Goal: Transaction & Acquisition: Purchase product/service

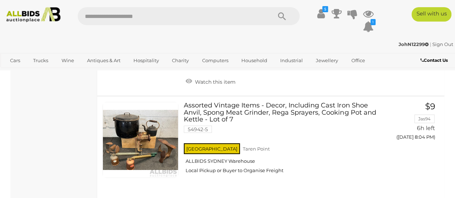
scroll to position [3564, 0]
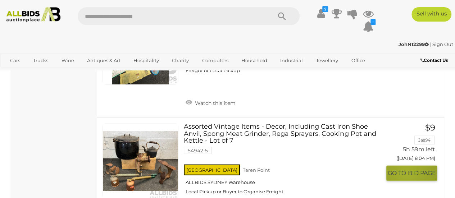
click at [406, 169] on span "GO TO" at bounding box center [398, 173] width 20 height 8
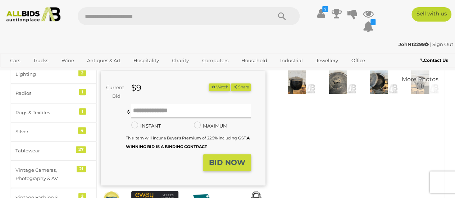
scroll to position [142, 0]
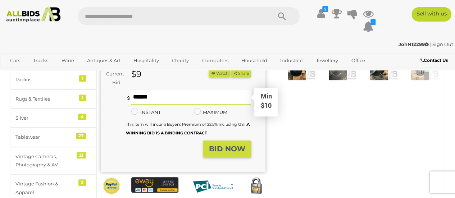
click at [145, 101] on input "text" at bounding box center [191, 97] width 120 height 14
type input "**"
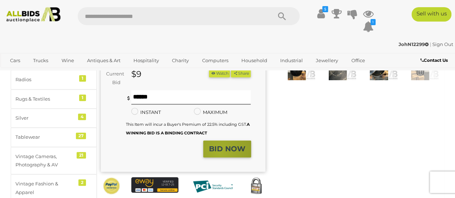
click at [220, 153] on strong "BID NOW" at bounding box center [227, 149] width 36 height 9
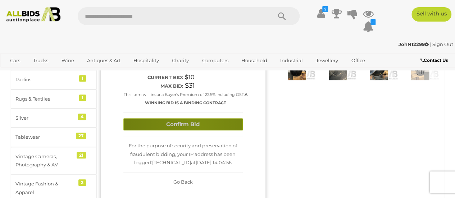
click at [199, 126] on button "Confirm Bid" at bounding box center [182, 124] width 119 height 13
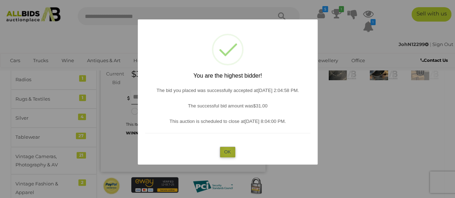
click at [227, 151] on button "OK" at bounding box center [227, 152] width 15 height 10
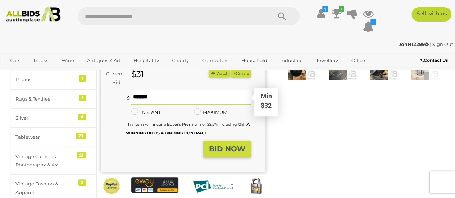
click at [132, 101] on input "text" at bounding box center [191, 97] width 120 height 14
type input "**"
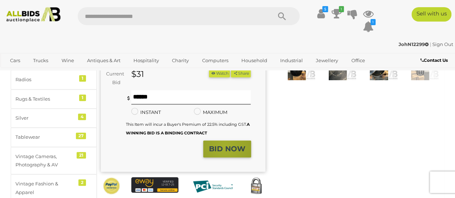
click at [226, 150] on strong "BID NOW" at bounding box center [227, 149] width 36 height 9
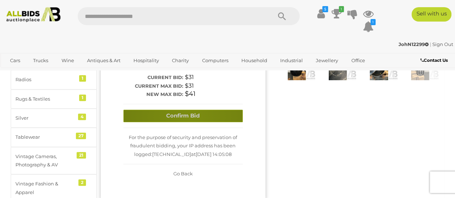
click at [189, 117] on button "Confirm Bid" at bounding box center [182, 116] width 119 height 13
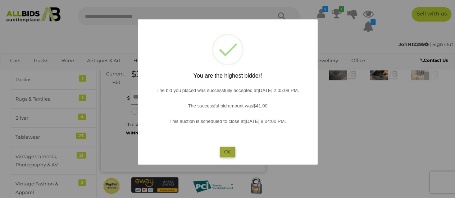
click at [226, 152] on button "OK" at bounding box center [227, 152] width 15 height 10
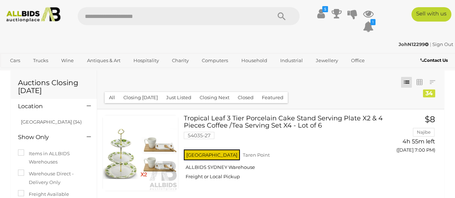
scroll to position [3564, 0]
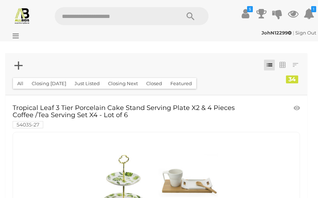
scroll to position [3564, 0]
